Goal: Task Accomplishment & Management: Complete application form

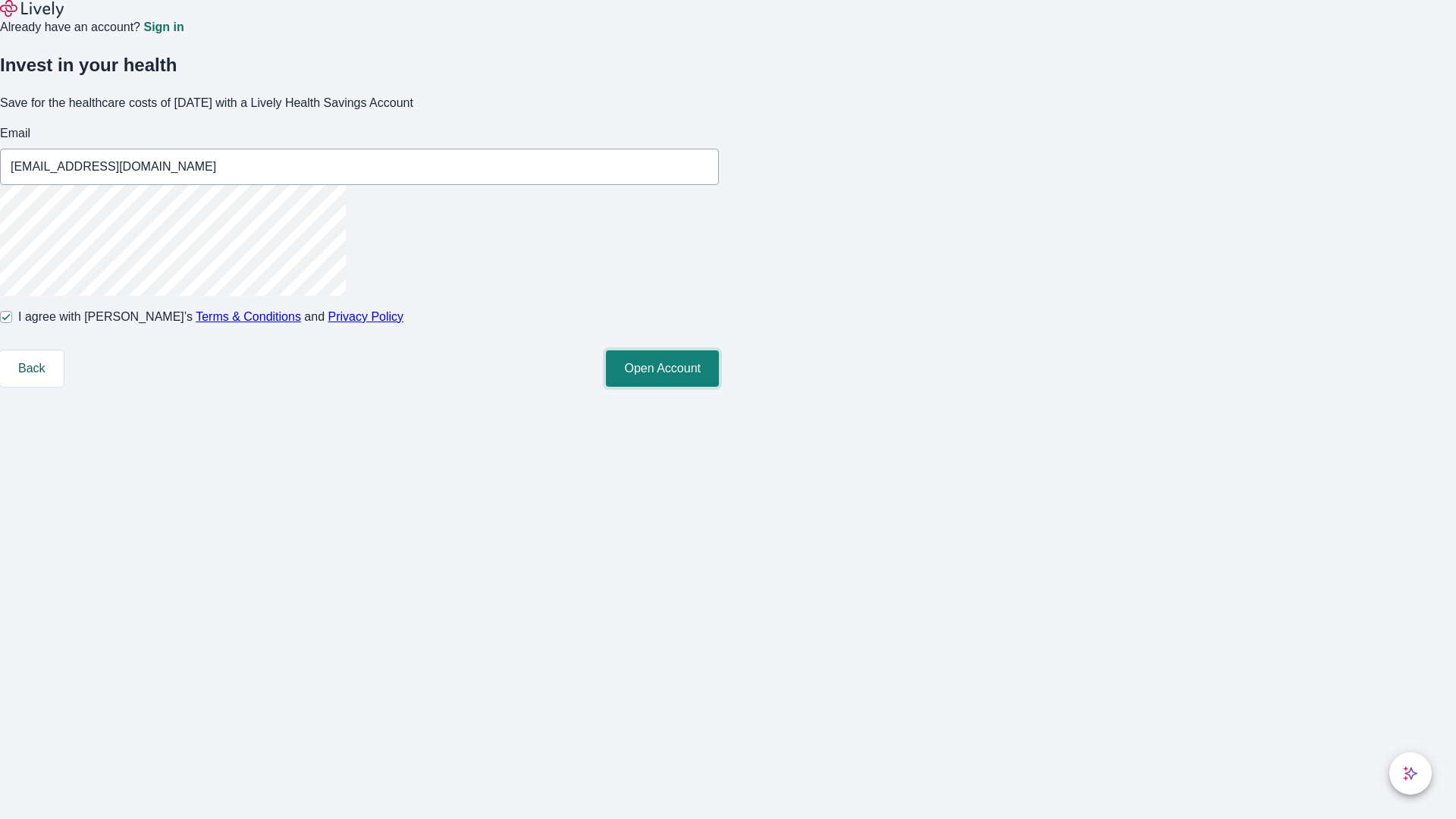
click at [719, 387] on button "Open Account" at bounding box center [663, 369] width 113 height 37
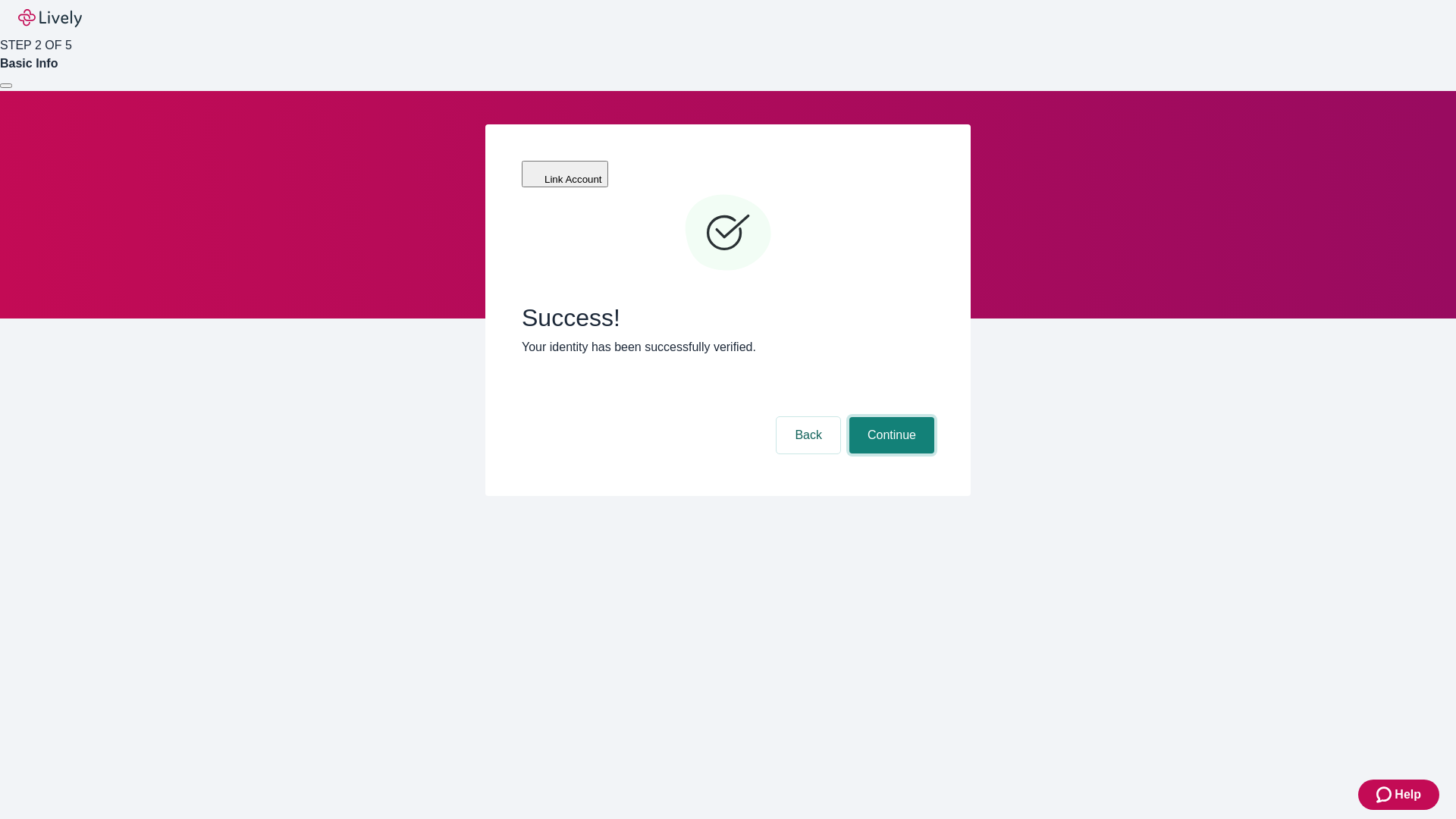
click at [890, 417] on button "Continue" at bounding box center [892, 436] width 85 height 37
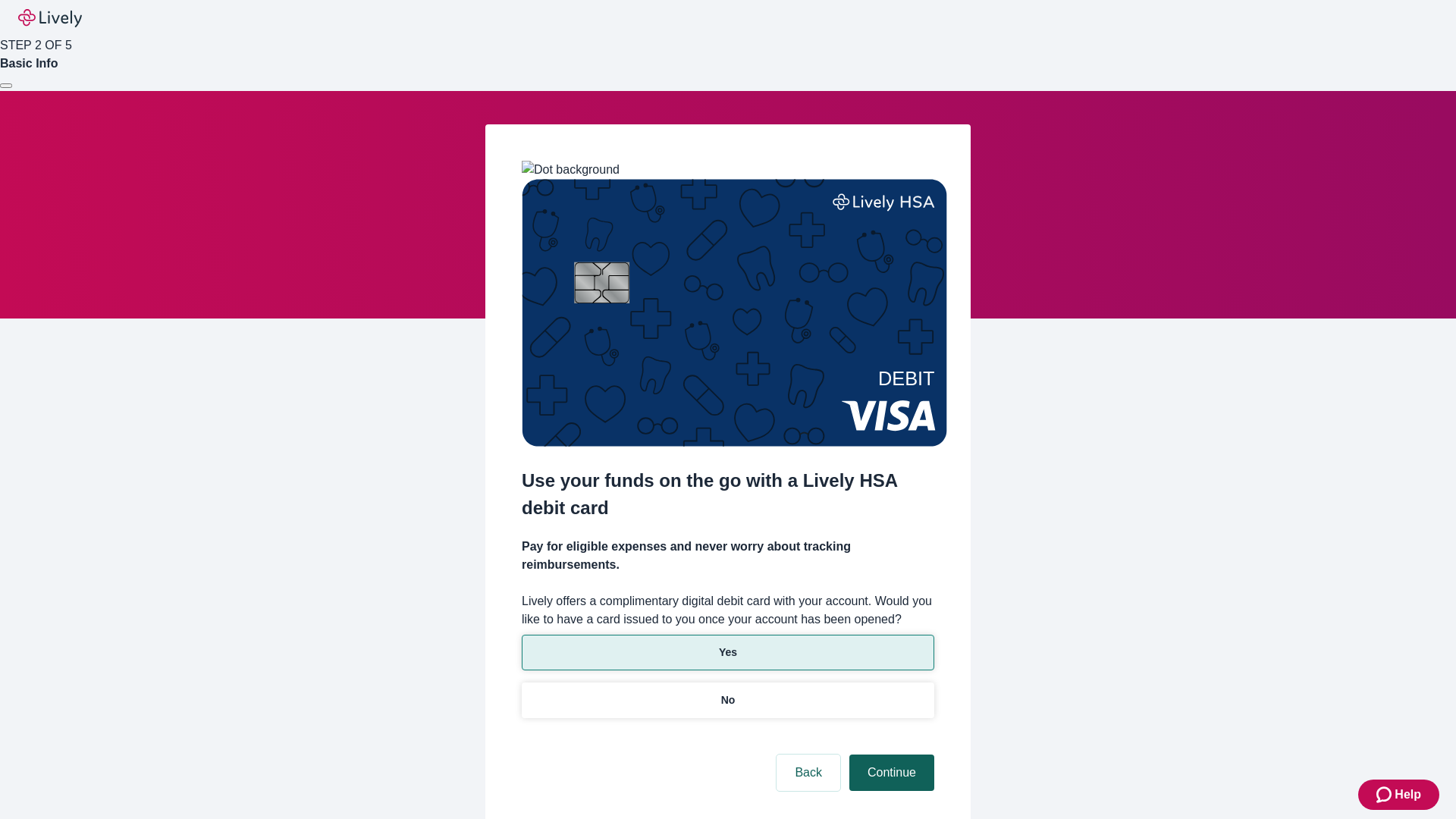
click at [728, 645] on p "Yes" at bounding box center [728, 653] width 18 height 16
click at [890, 755] on button "Continue" at bounding box center [892, 773] width 85 height 37
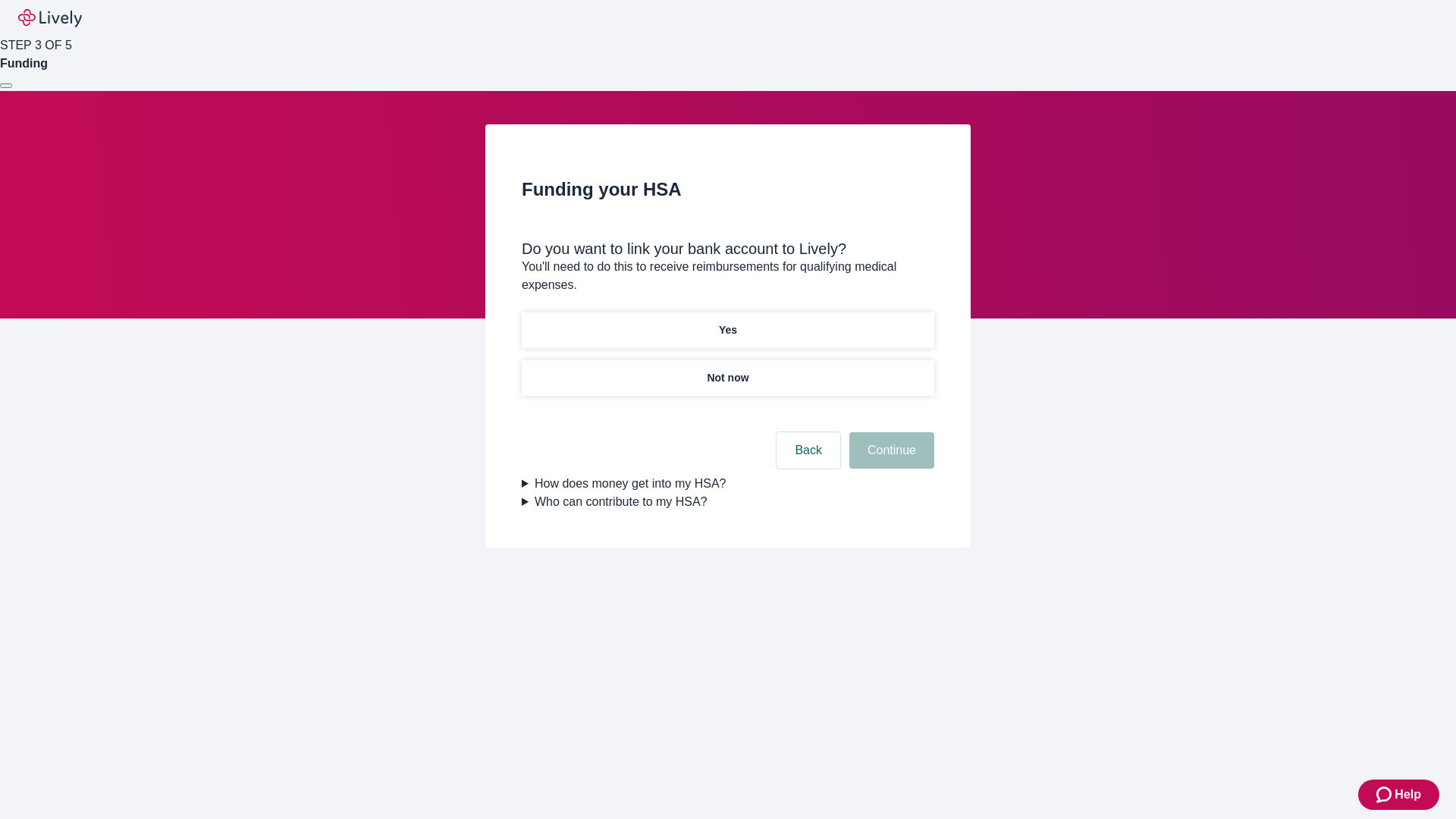
click at [728, 322] on p "Yes" at bounding box center [728, 330] width 18 height 16
click at [890, 433] on button "Continue" at bounding box center [892, 451] width 85 height 37
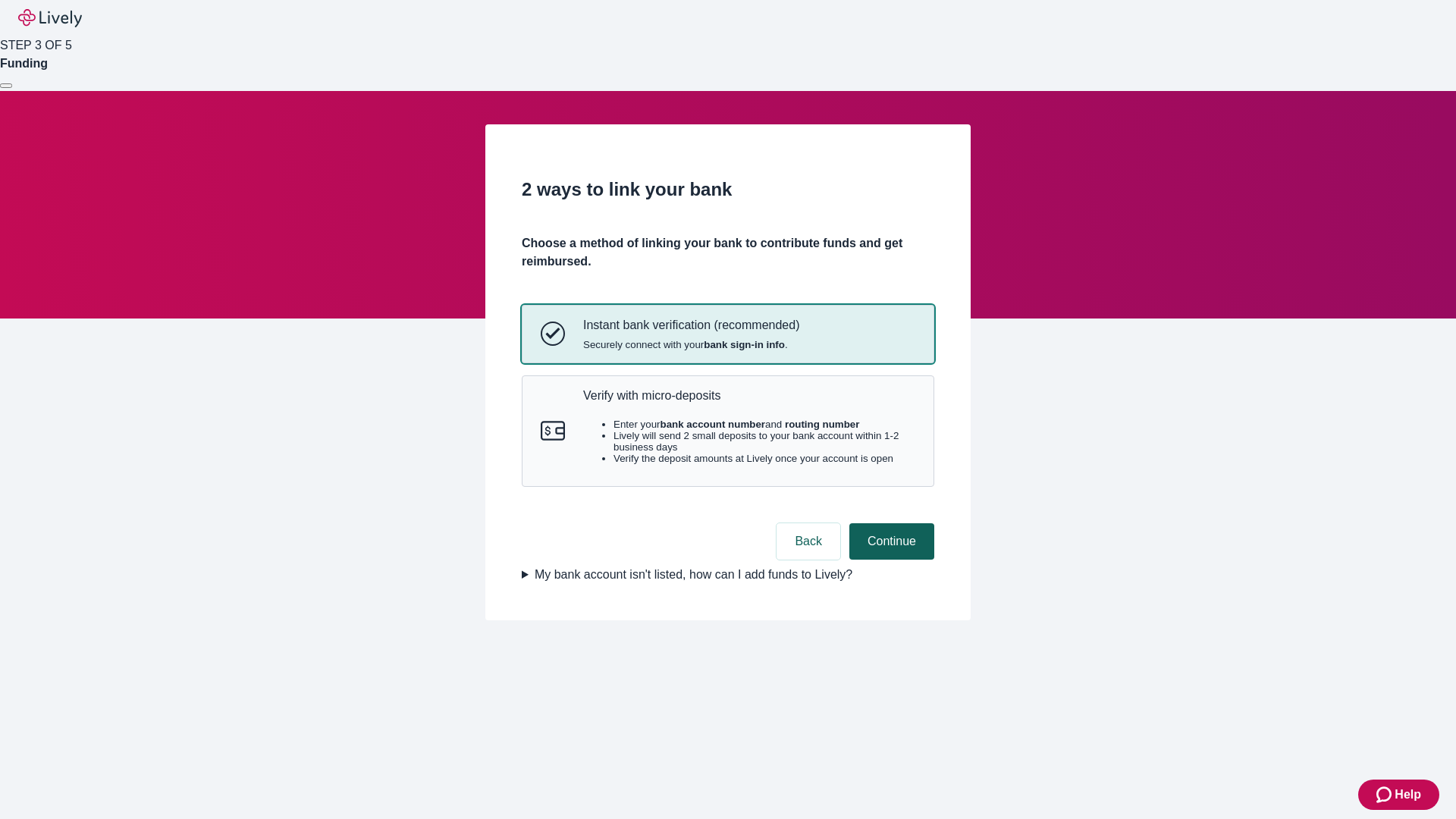
click at [749, 403] on p "Verify with micro-deposits" at bounding box center [749, 395] width 332 height 15
click at [890, 560] on button "Continue" at bounding box center [892, 542] width 85 height 37
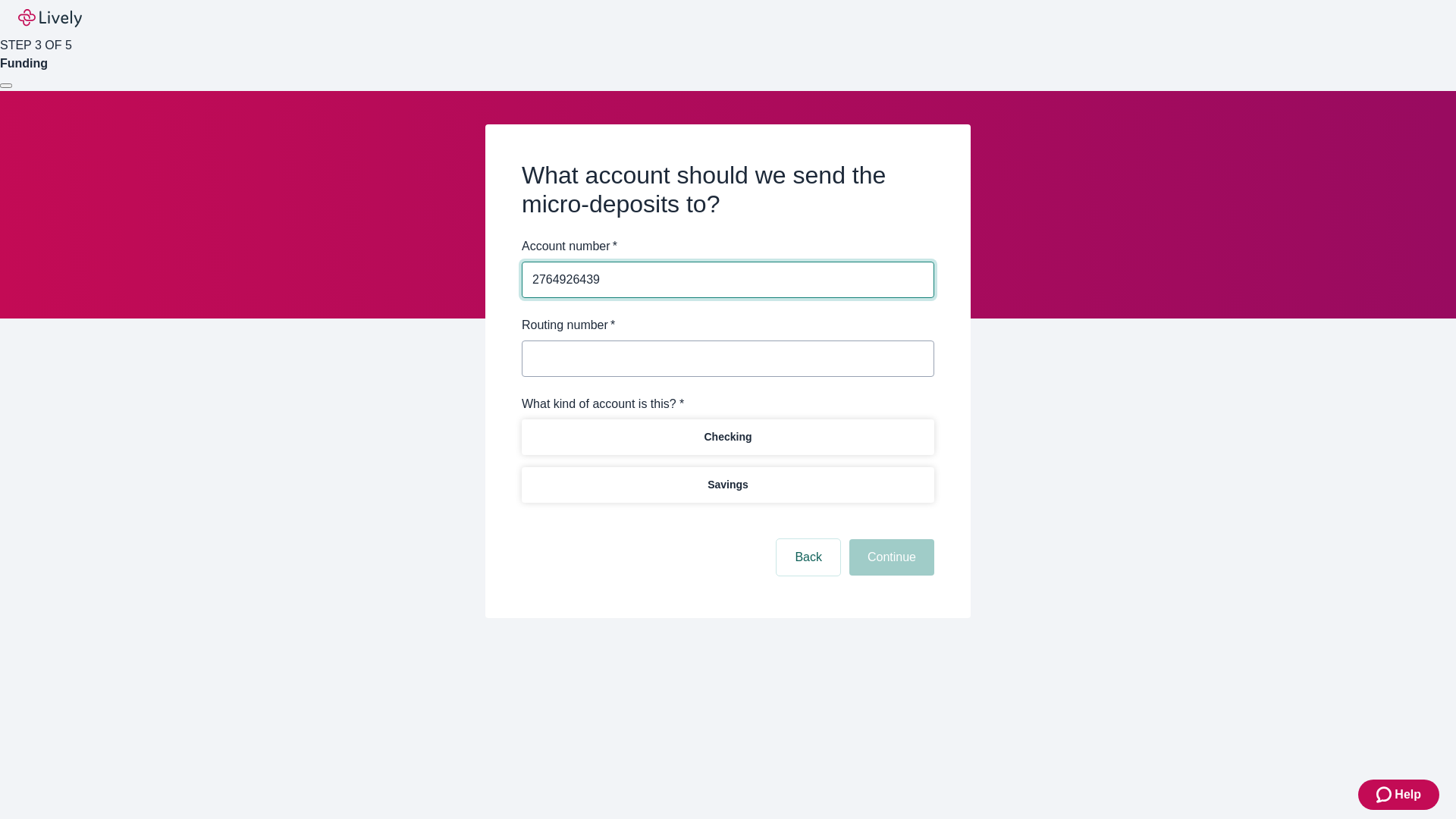
type input "2764926439"
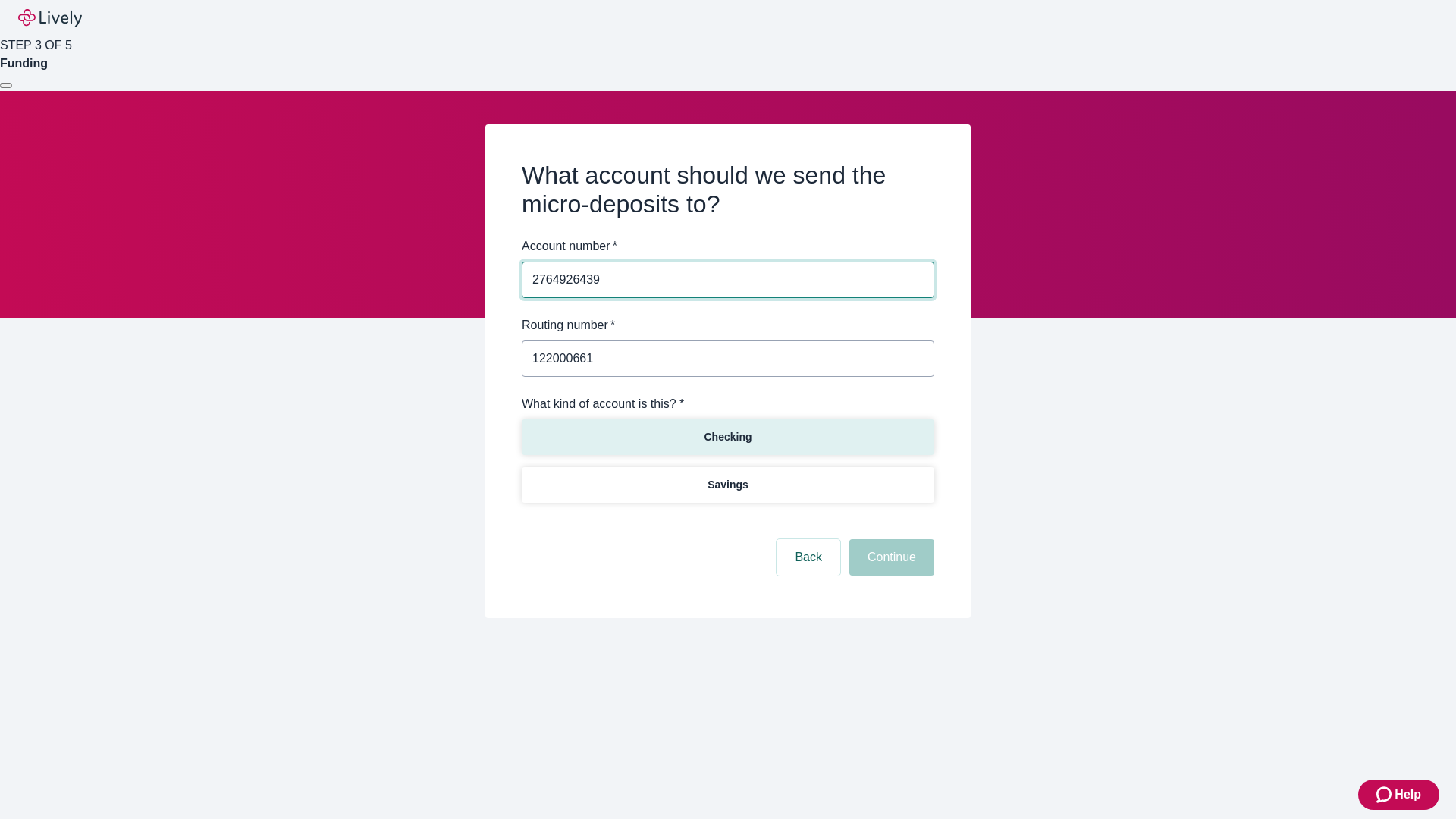
type input "122000661"
click at [728, 437] on p "Checking" at bounding box center [728, 438] width 48 height 16
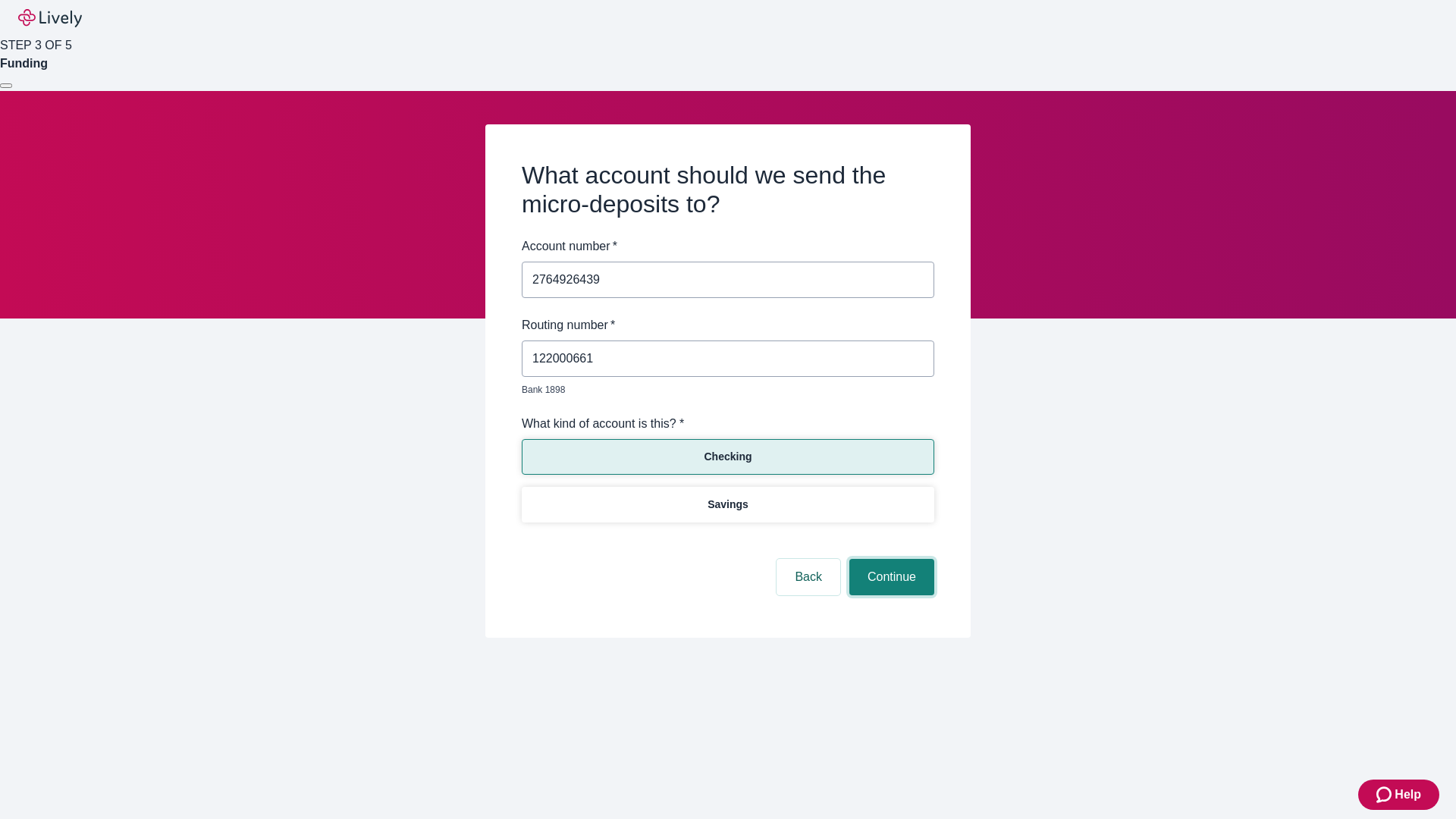
click at [890, 560] on button "Continue" at bounding box center [892, 577] width 85 height 37
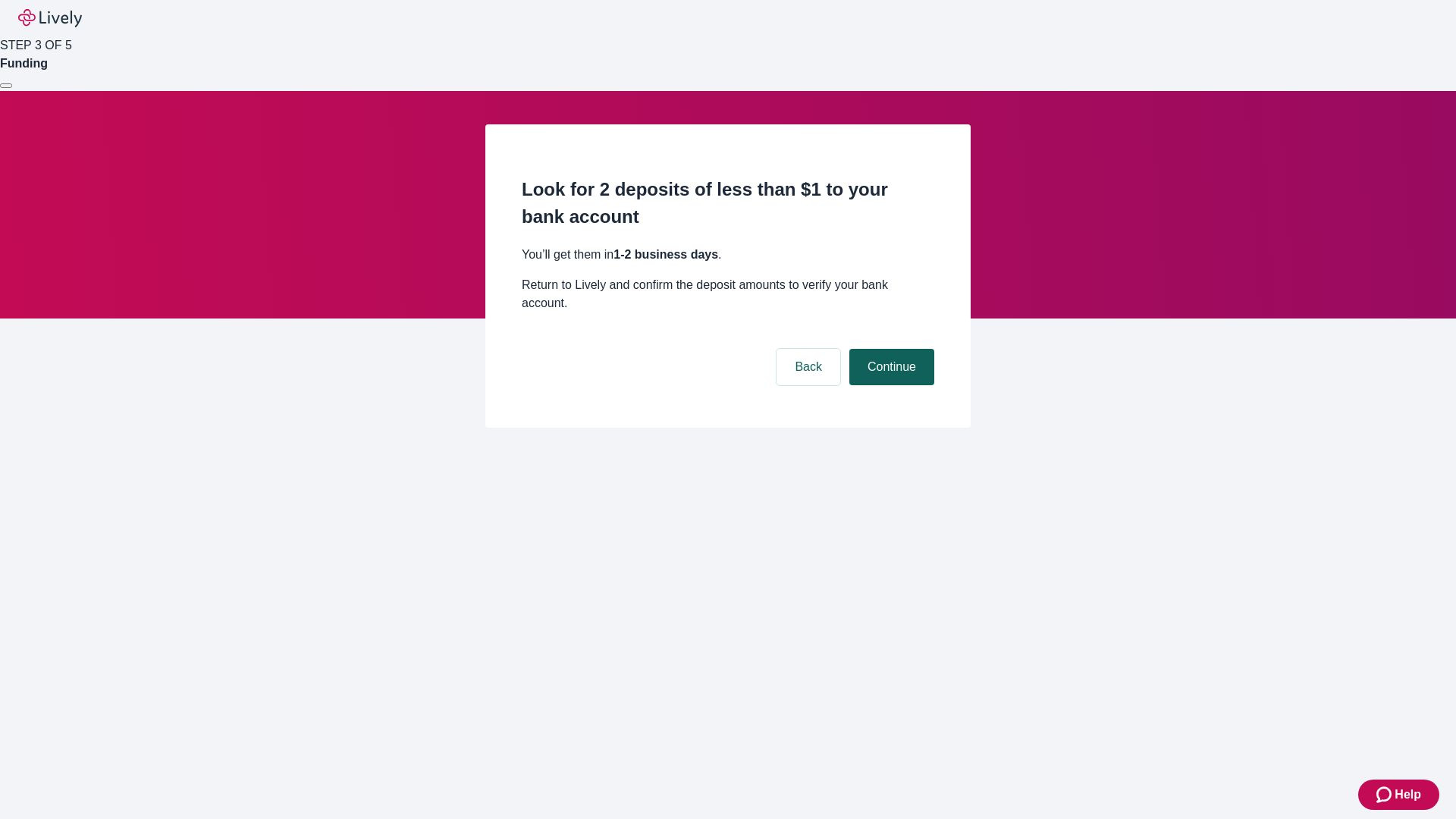
click at [890, 349] on button "Continue" at bounding box center [892, 368] width 85 height 37
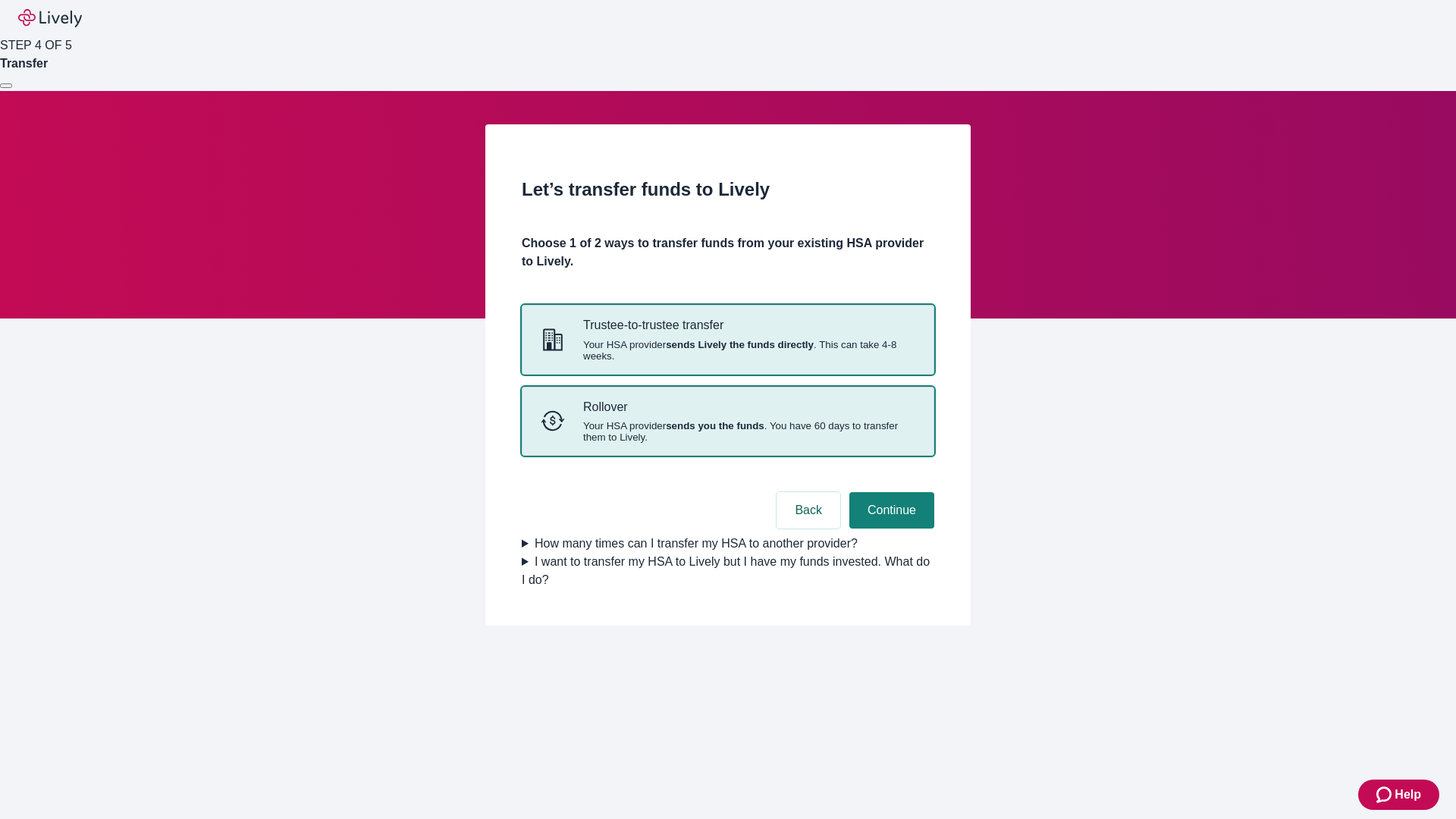
click at [728, 432] on strong "sends you the funds" at bounding box center [716, 426] width 99 height 12
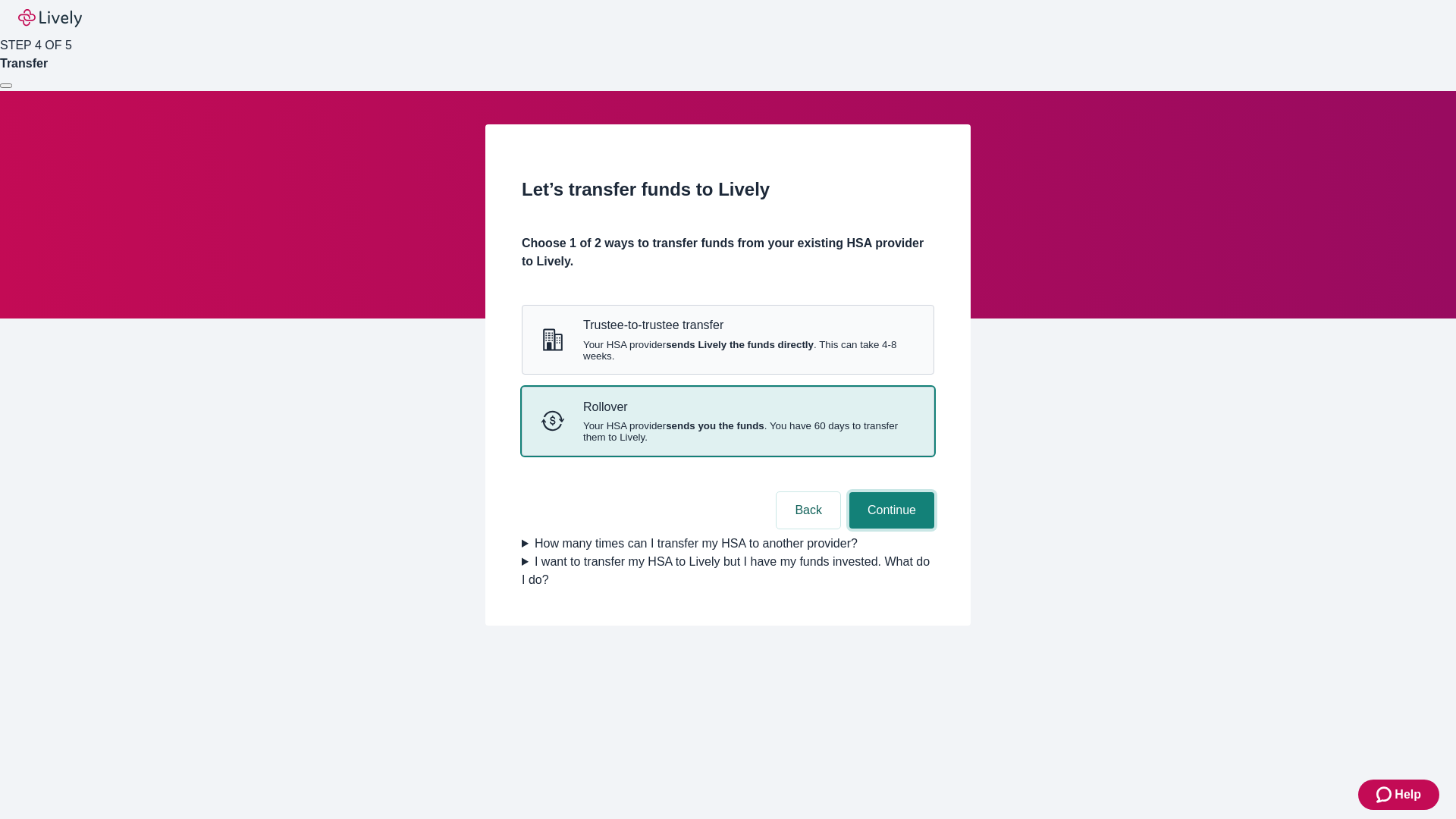
click at [890, 529] on button "Continue" at bounding box center [892, 510] width 85 height 37
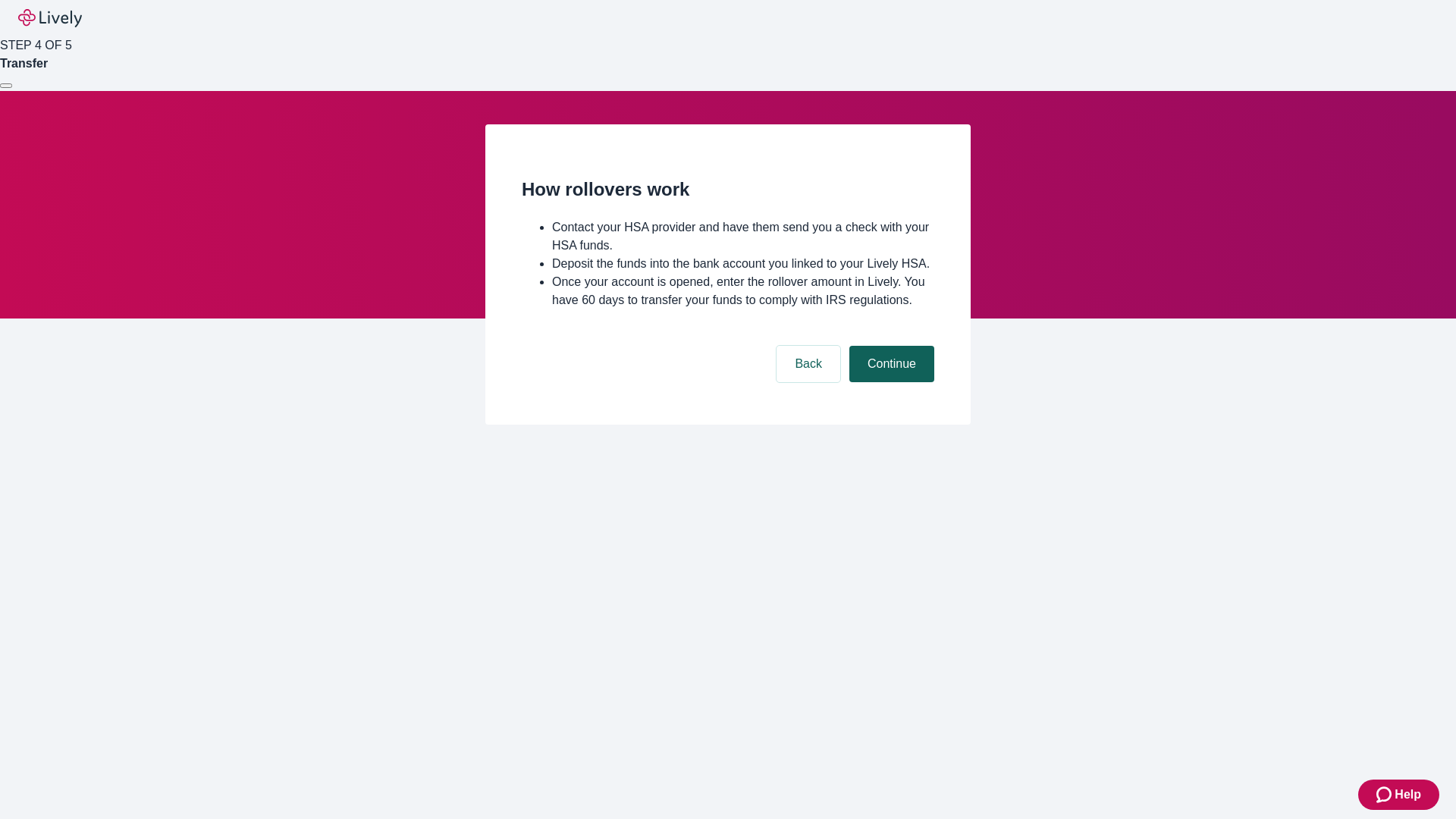
click at [890, 382] on button "Continue" at bounding box center [892, 365] width 85 height 37
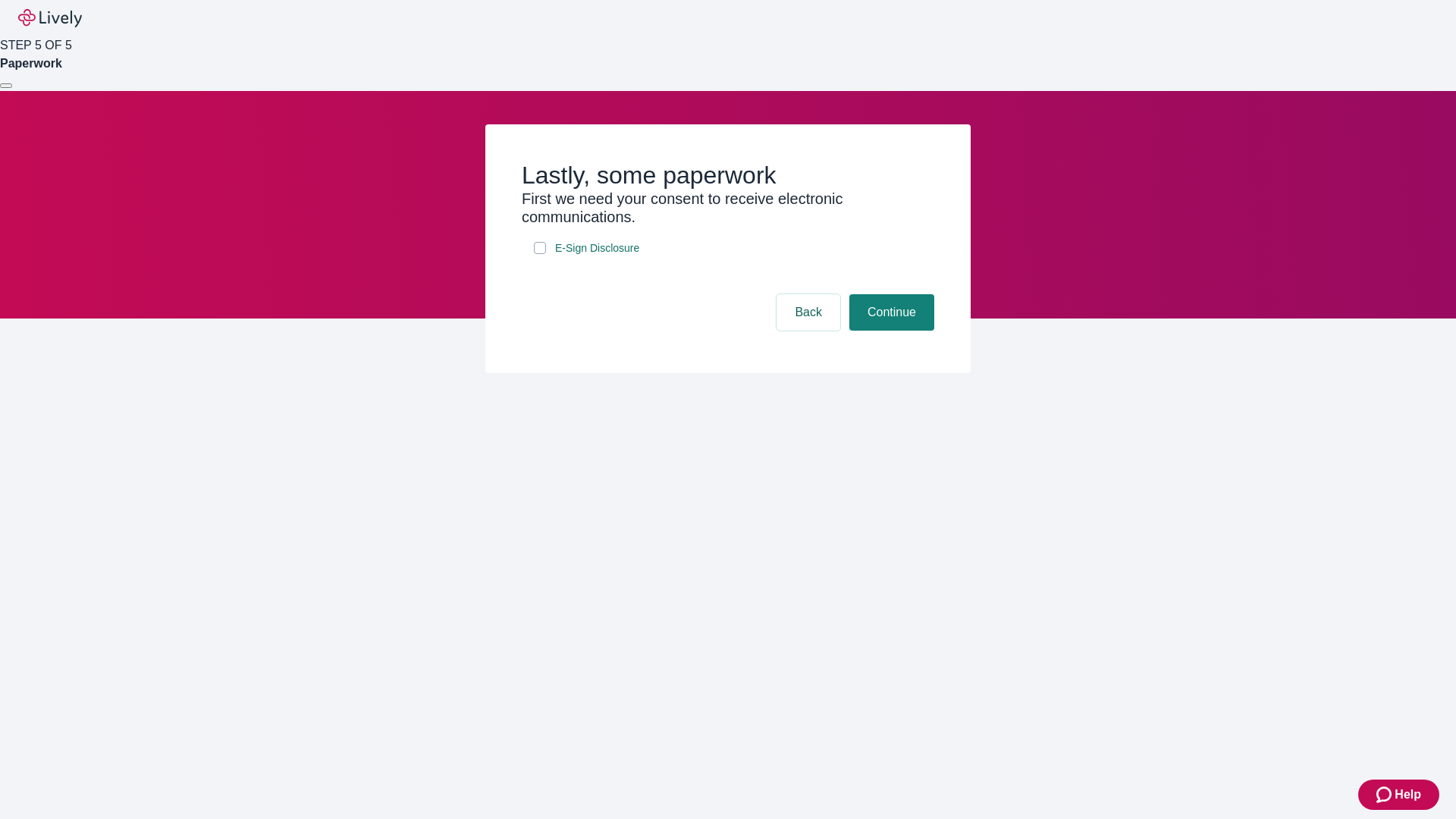
click at [540, 254] on input "E-Sign Disclosure" at bounding box center [539, 247] width 13 height 13
checkbox input "true"
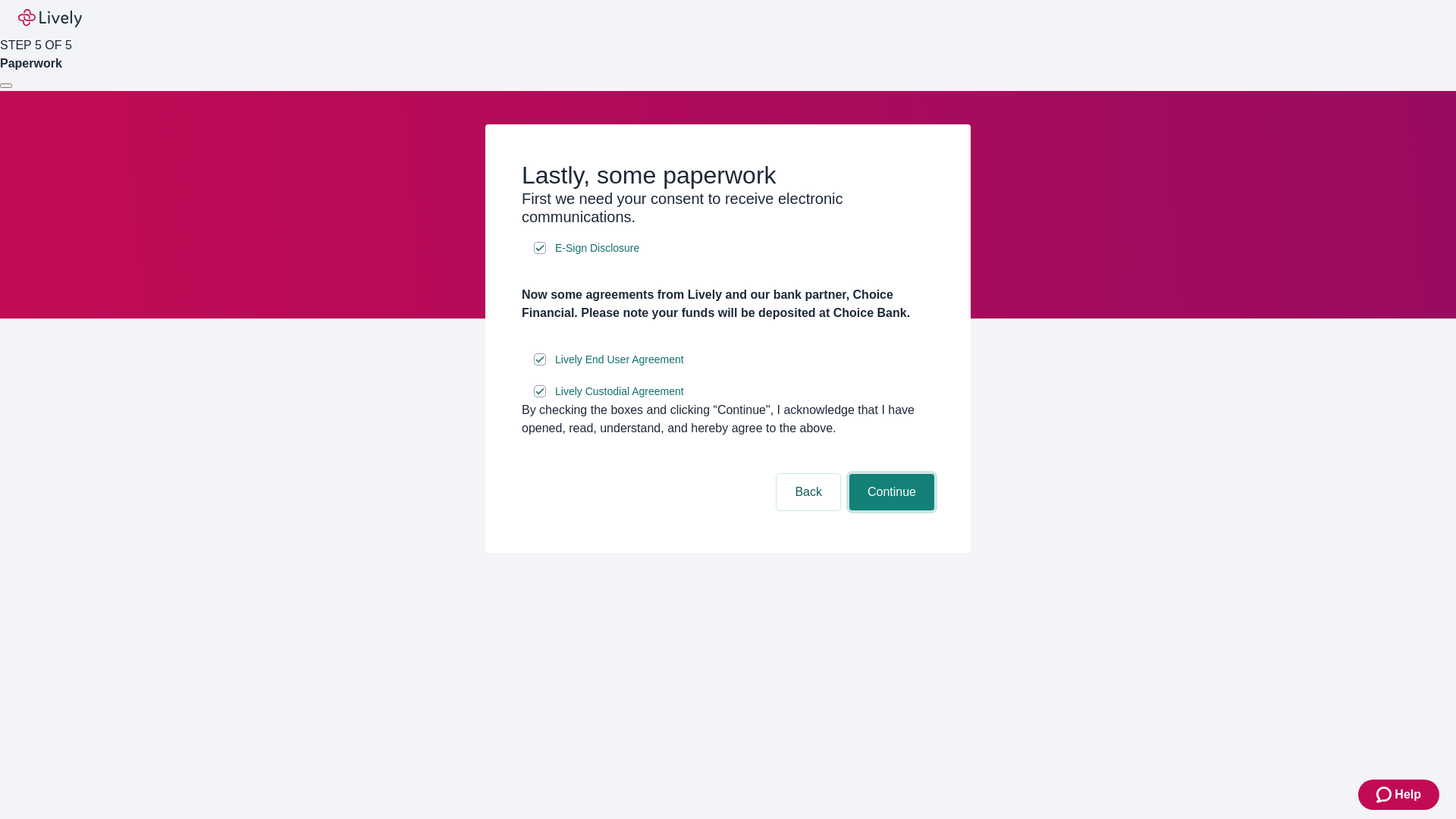
click at [890, 510] on button "Continue" at bounding box center [892, 493] width 85 height 37
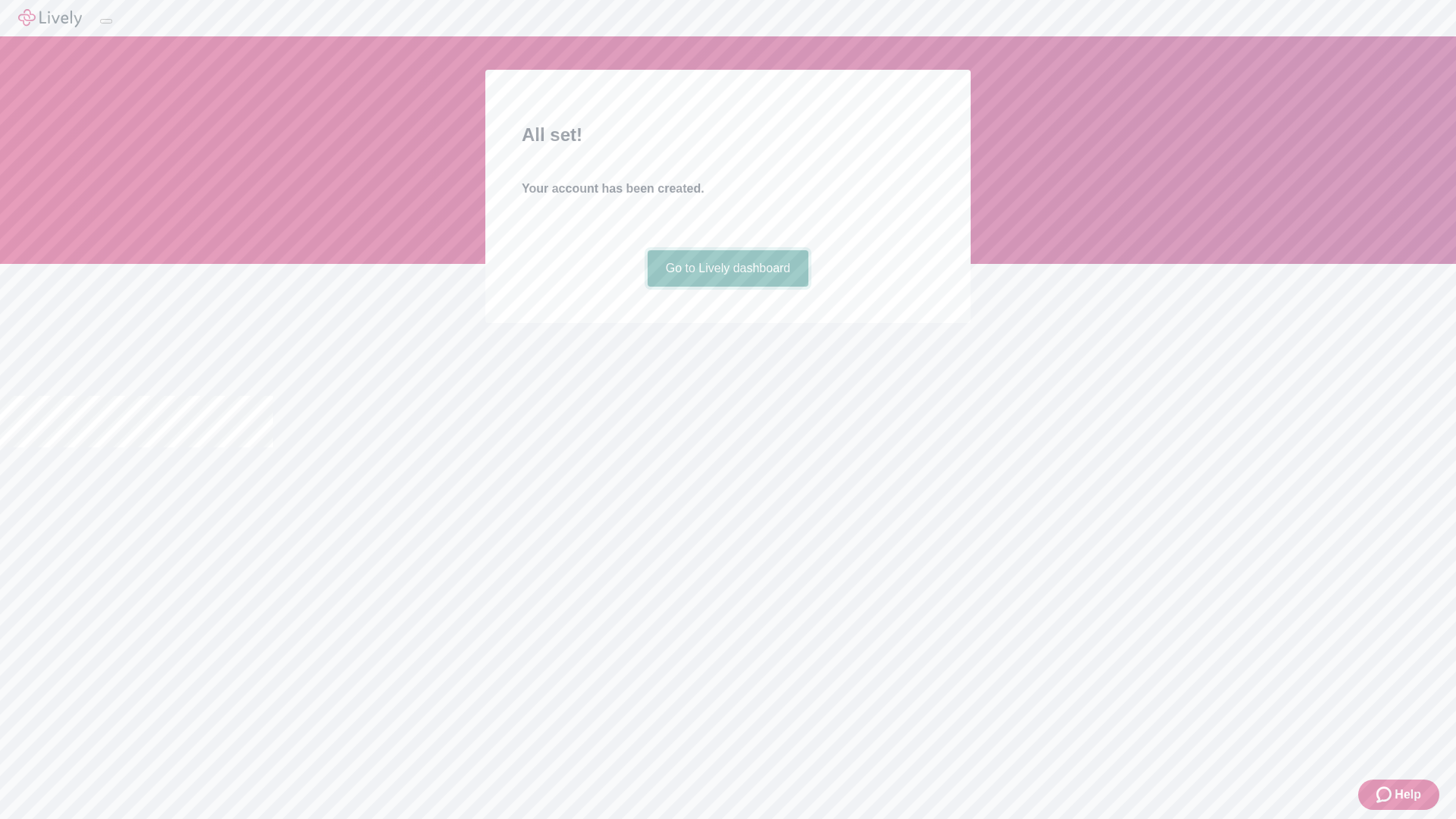
click at [728, 287] on link "Go to Lively dashboard" at bounding box center [728, 269] width 162 height 37
